Goal: Check status: Check status

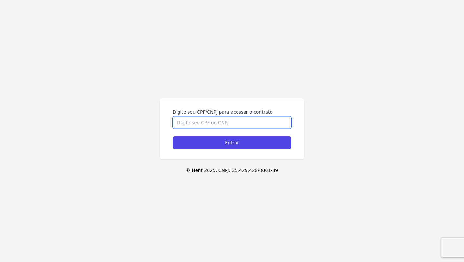
click at [214, 121] on input "Digite seu CPF/CNPJ para acessar o contrato" at bounding box center [232, 122] width 119 height 12
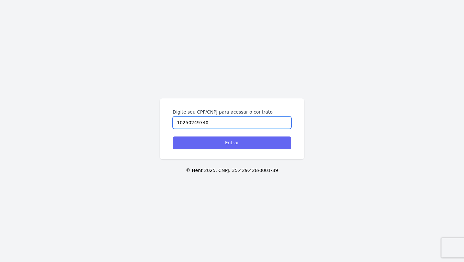
type input "10250249740"
click at [232, 146] on input "Entrar" at bounding box center [232, 142] width 119 height 13
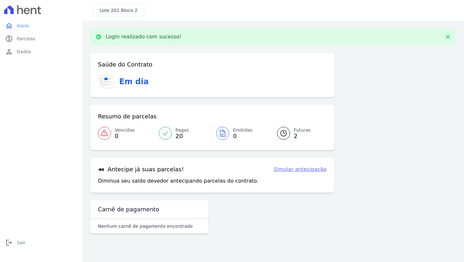
click at [289, 132] on div at bounding box center [283, 133] width 13 height 13
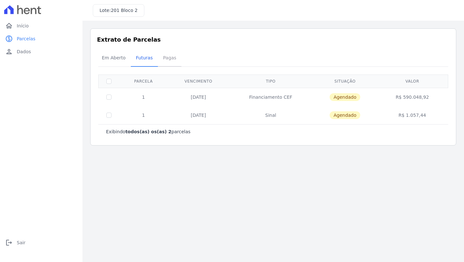
click at [167, 62] on span "Pagas" at bounding box center [169, 57] width 21 height 13
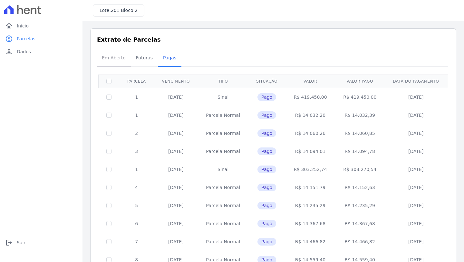
click at [115, 57] on span "Em Aberto" at bounding box center [114, 57] width 32 height 13
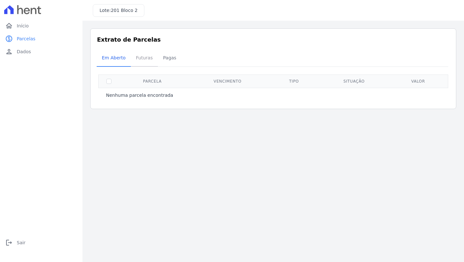
click at [146, 59] on span "Futuras" at bounding box center [144, 57] width 24 height 13
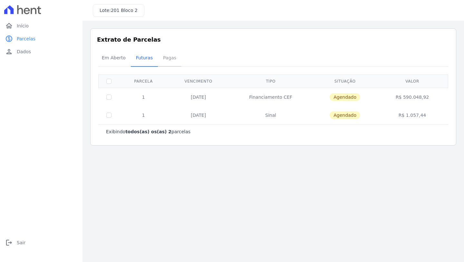
click at [166, 58] on span "Pagas" at bounding box center [169, 57] width 21 height 13
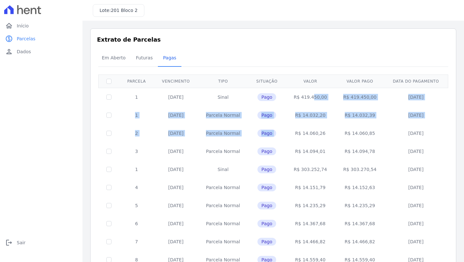
drag, startPoint x: 305, startPoint y: 97, endPoint x: 317, endPoint y: 127, distance: 31.9
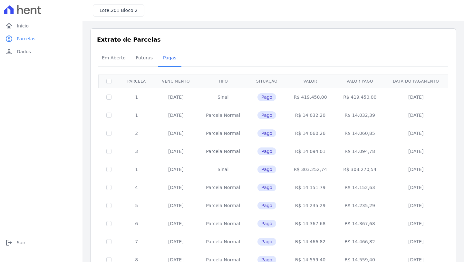
click at [318, 127] on td "R$ 14.060,26" at bounding box center [310, 133] width 50 height 18
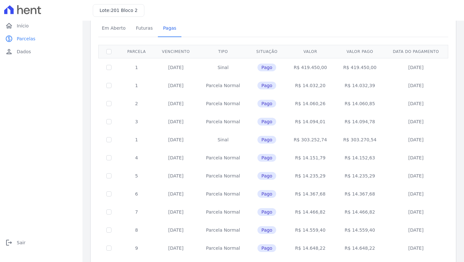
scroll to position [24, 0]
